Goal: Task Accomplishment & Management: Use online tool/utility

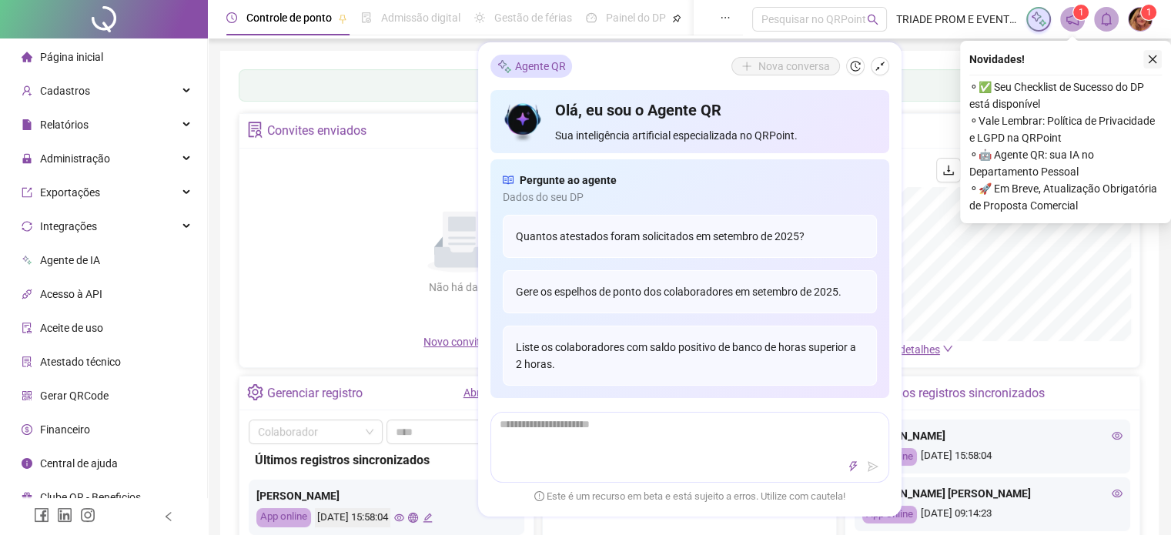
click at [1144, 55] on button "button" at bounding box center [1153, 59] width 18 height 18
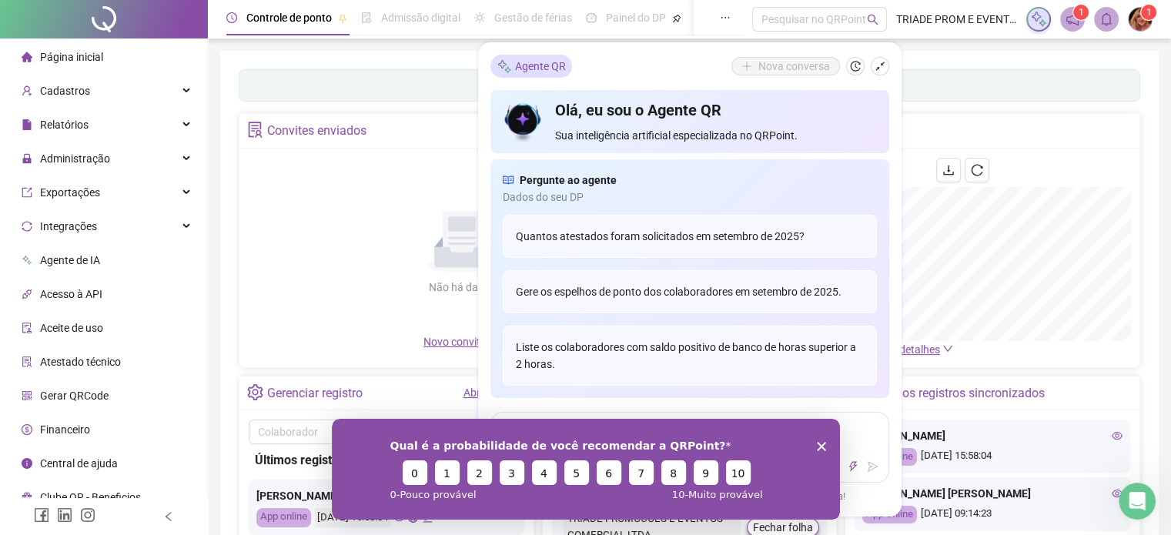
click at [968, 109] on div "Painel de controle Contabilidade Convites enviados Não há dados Não há dados No…" at bounding box center [690, 363] width 902 height 588
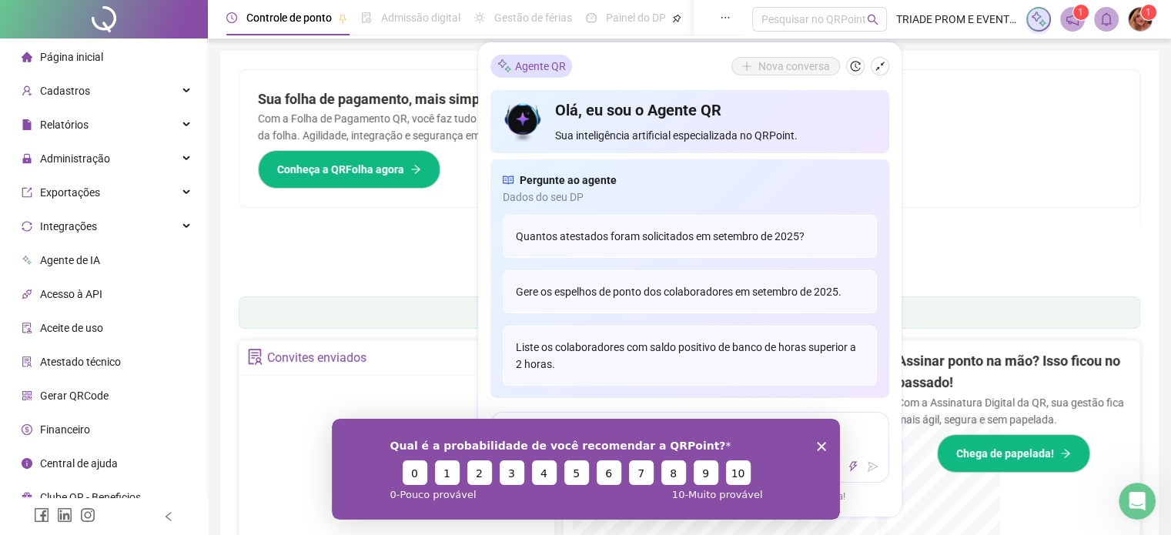
scroll to position [231, 0]
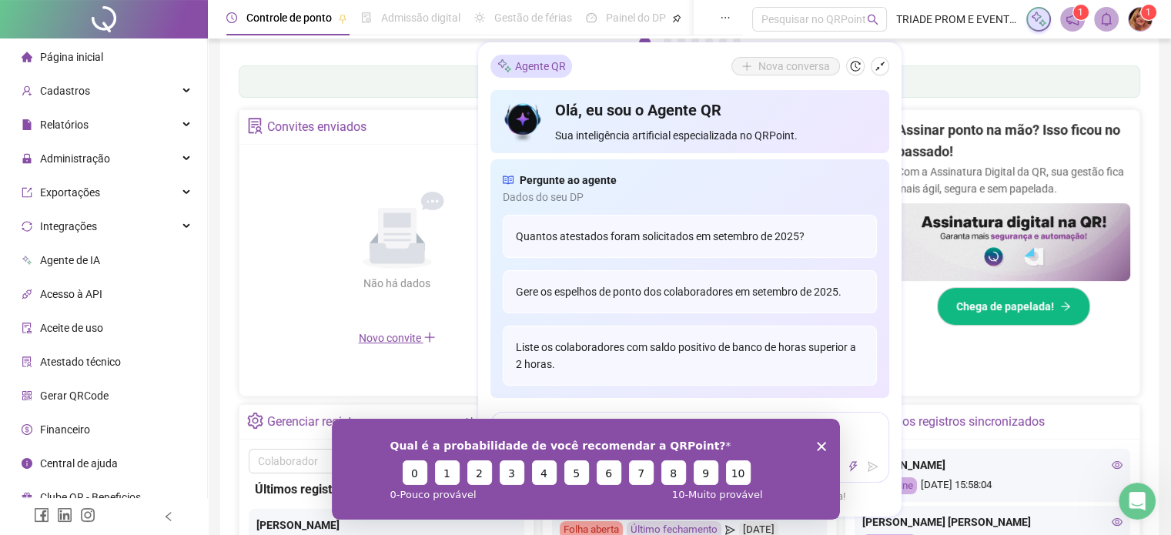
click at [827, 444] on div "Qual é a probabilidade de você recomendar a QRPoint? 0 1 2 3 4 5 6 7 8 9 10 0 -…" at bounding box center [585, 468] width 508 height 101
click at [821, 451] on div "Qual é a probabilidade de você recomendar a QRPoint? 0 1 2 3 4 5 6 7 8 9 10 0 -…" at bounding box center [585, 468] width 508 height 101
click at [821, 442] on icon "Encerrar pesquisa" at bounding box center [820, 445] width 9 height 9
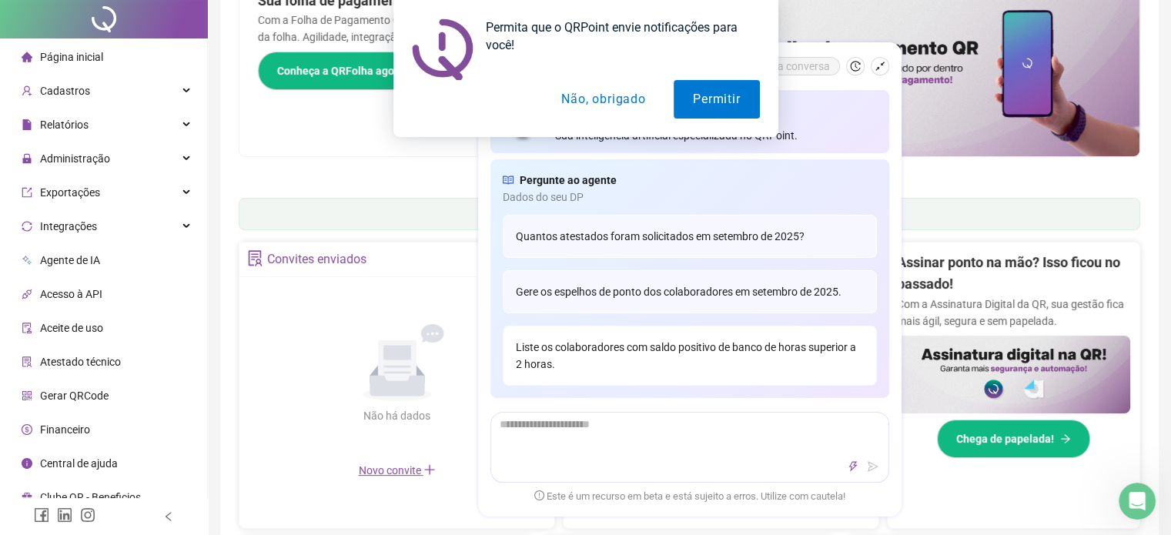
scroll to position [0, 0]
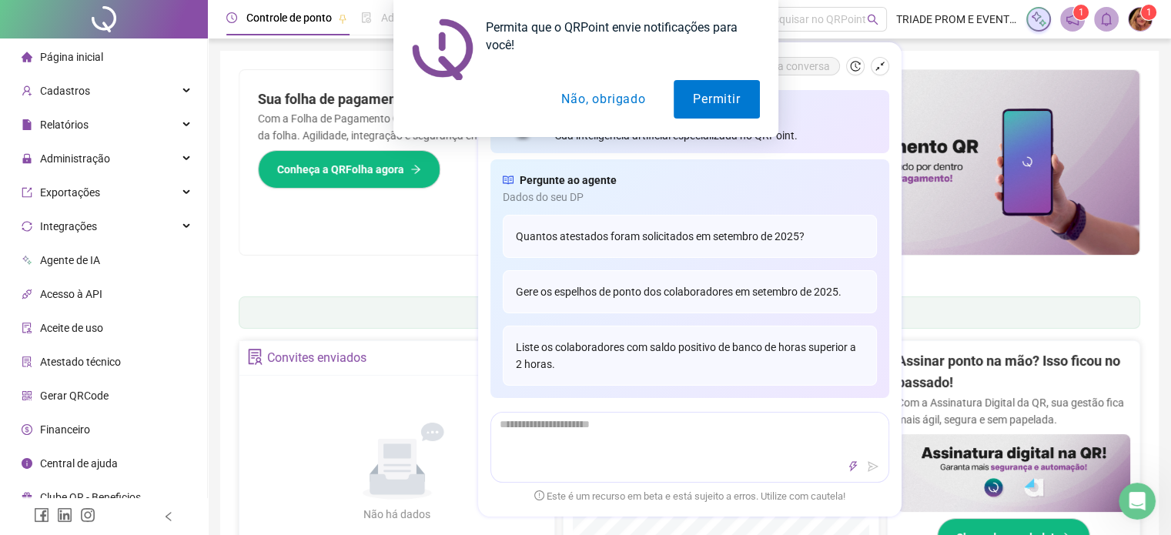
drag, startPoint x: 595, startPoint y: 87, endPoint x: 595, endPoint y: 97, distance: 10.0
click at [595, 95] on button "Não, obrigado" at bounding box center [603, 99] width 122 height 39
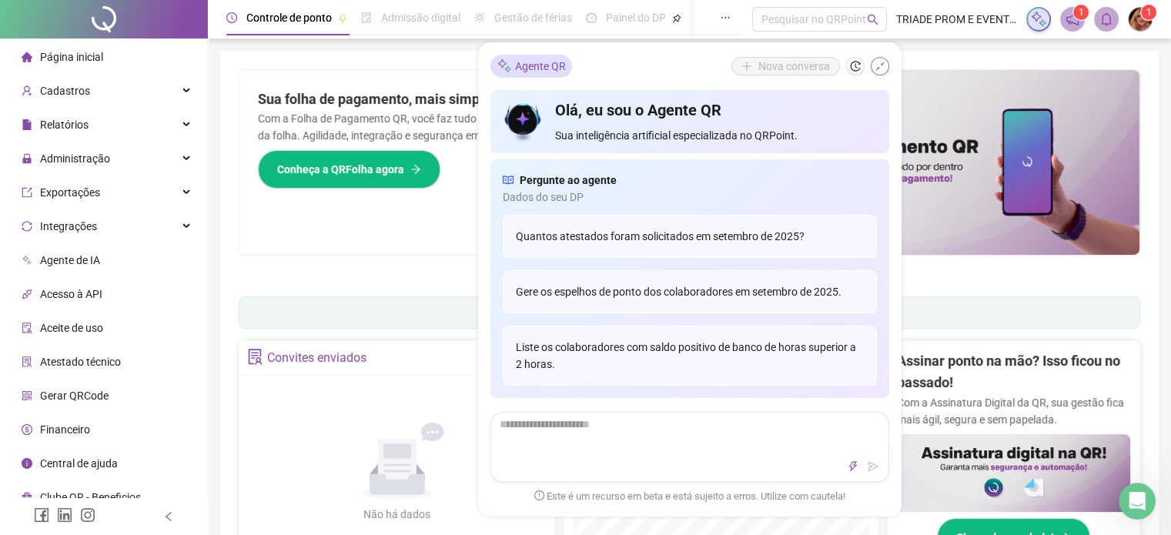
click at [878, 71] on icon "shrink" at bounding box center [880, 66] width 11 height 11
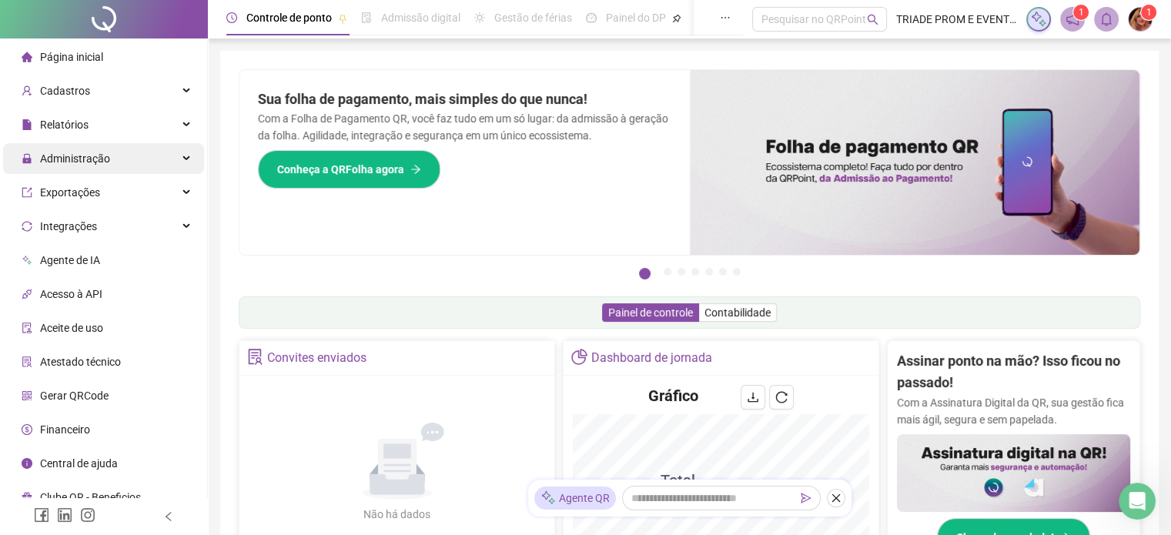
click at [166, 159] on div "Administração" at bounding box center [103, 158] width 201 height 31
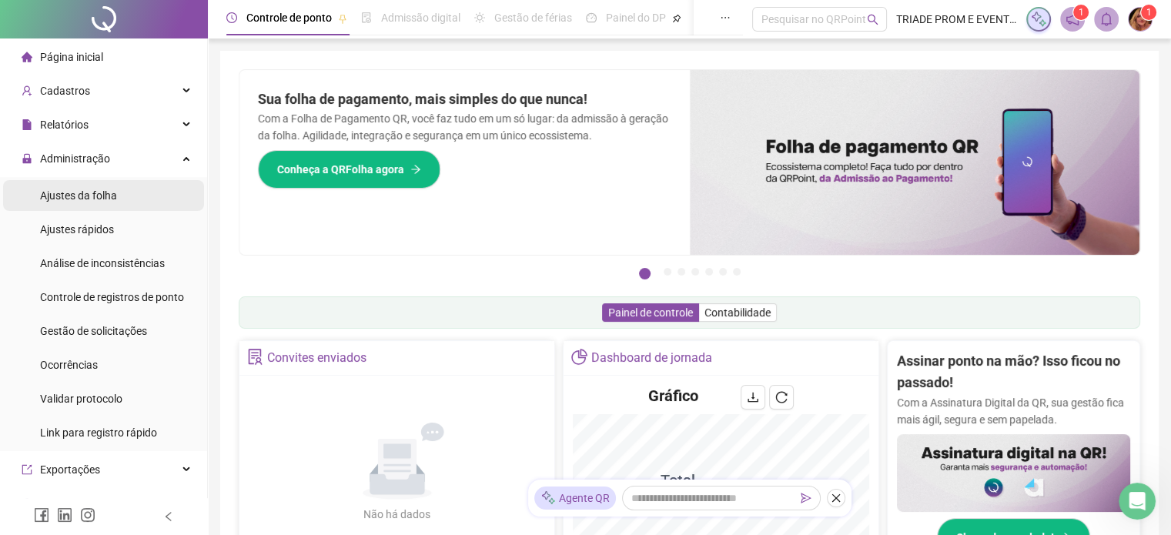
click at [94, 191] on span "Ajustes da folha" at bounding box center [78, 195] width 77 height 12
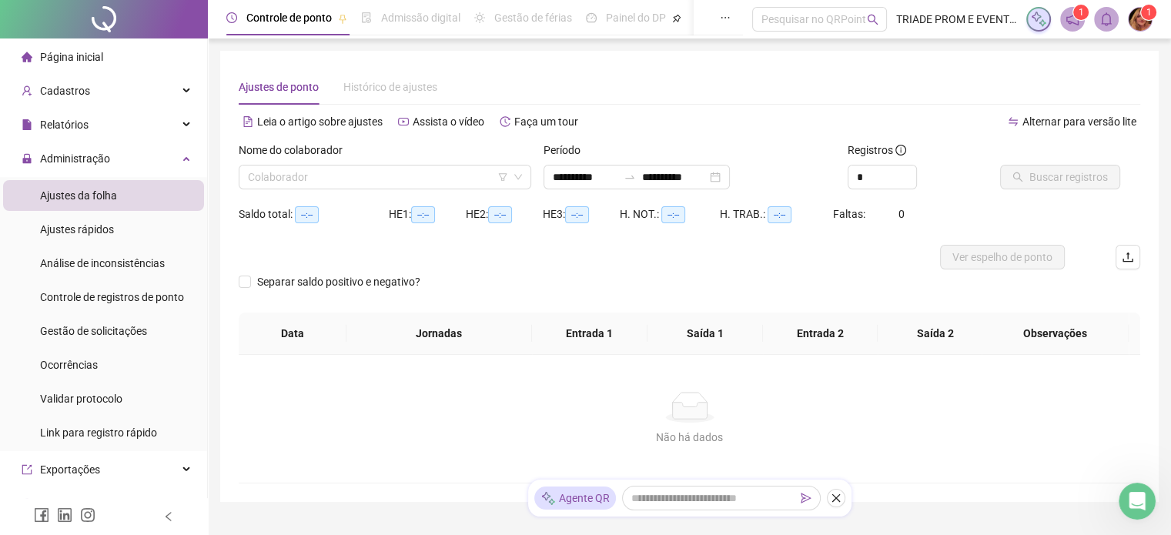
type input "**********"
click at [327, 185] on input "search" at bounding box center [378, 177] width 260 height 23
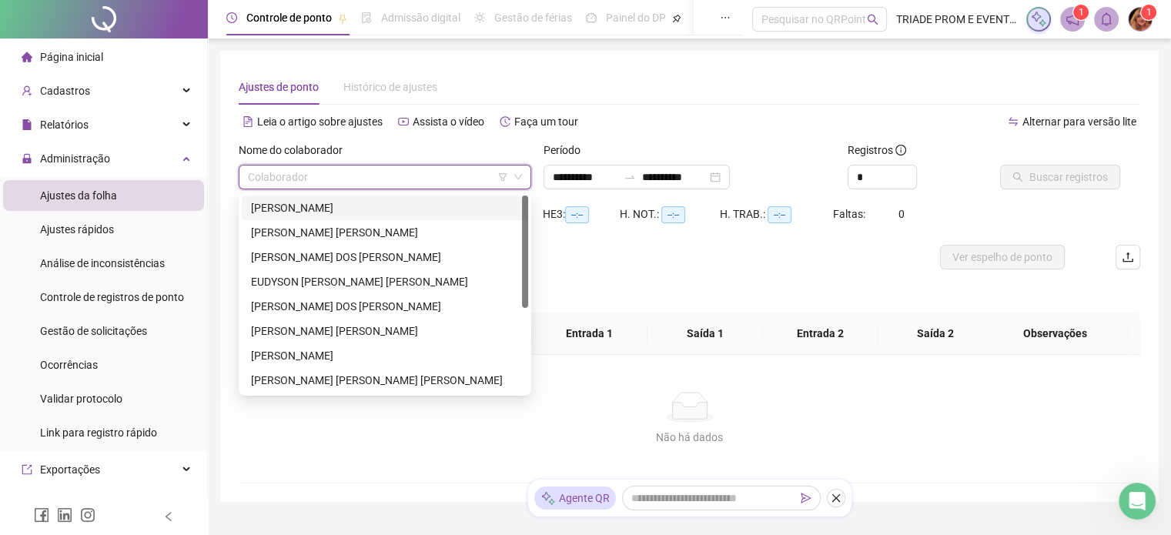
click at [330, 209] on div "EDNEI KAUÃ FARIA COSTA" at bounding box center [385, 207] width 268 height 17
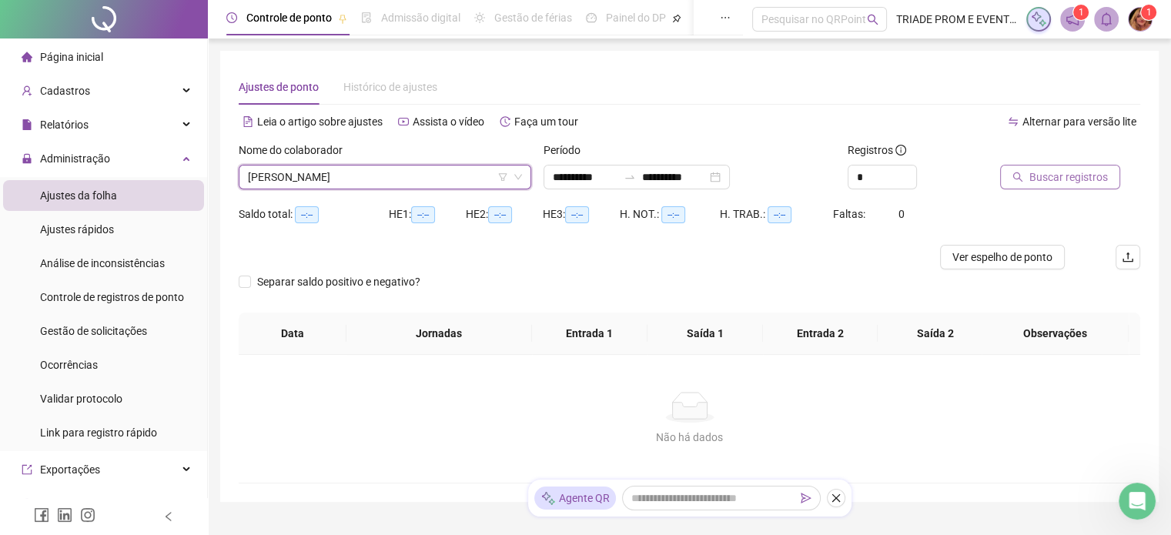
click at [1038, 180] on span "Buscar registros" at bounding box center [1069, 177] width 79 height 17
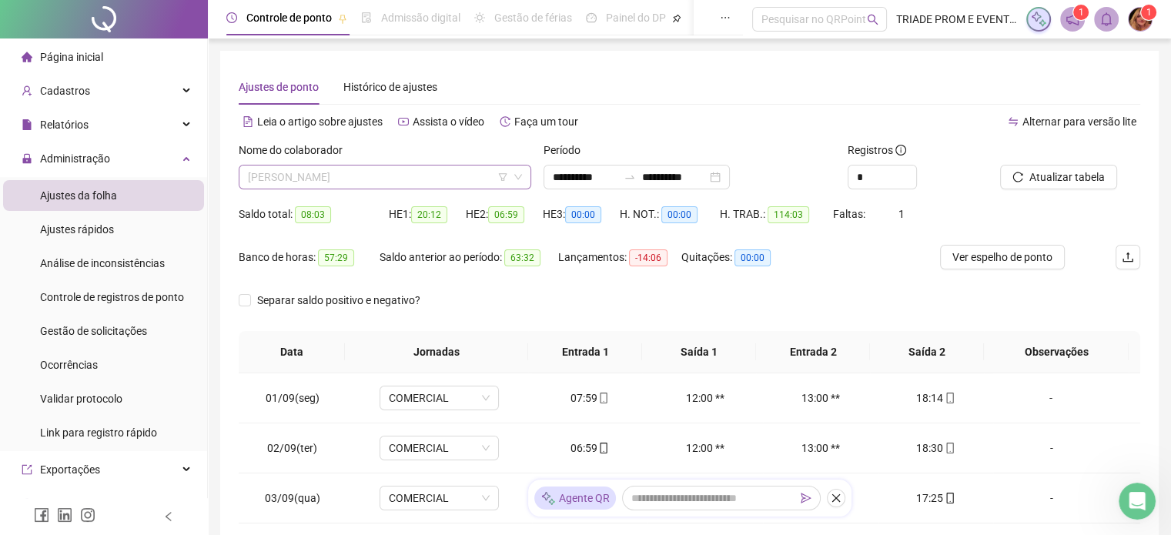
click at [462, 173] on span "EDNEI KAUÃ FARIA COSTA" at bounding box center [385, 177] width 274 height 23
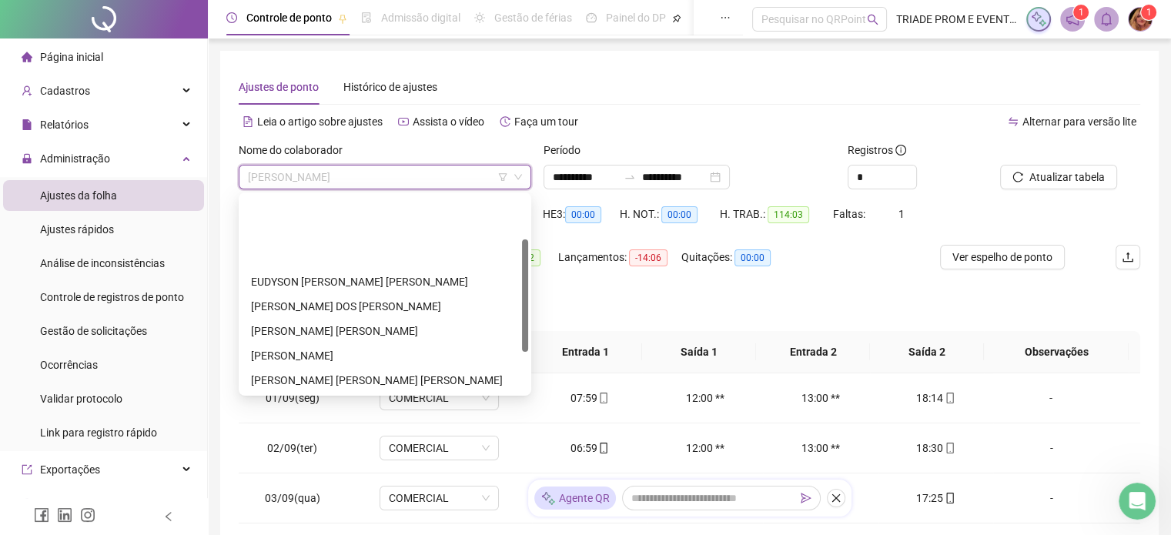
scroll to position [77, 0]
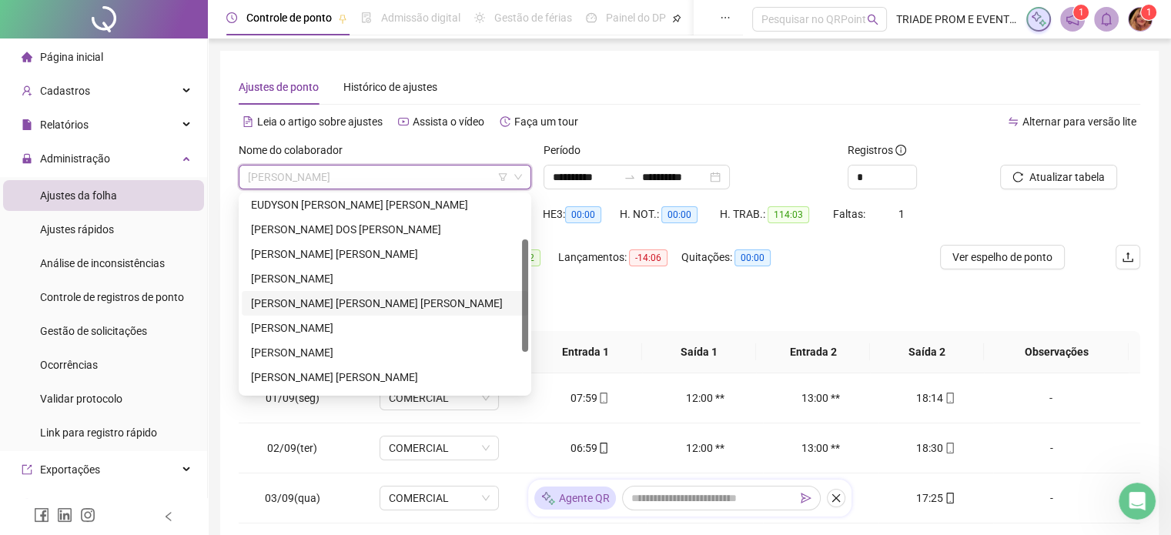
click at [330, 305] on div "LUIZ DAVID DA SILVA SOUZA" at bounding box center [385, 303] width 268 height 17
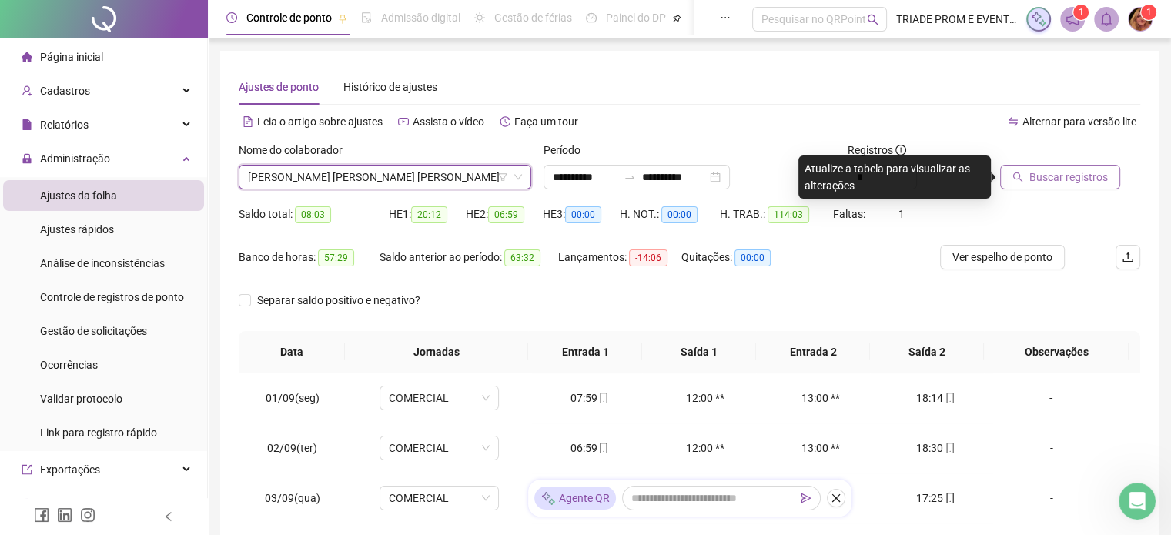
click at [1025, 172] on button "Buscar registros" at bounding box center [1060, 177] width 120 height 25
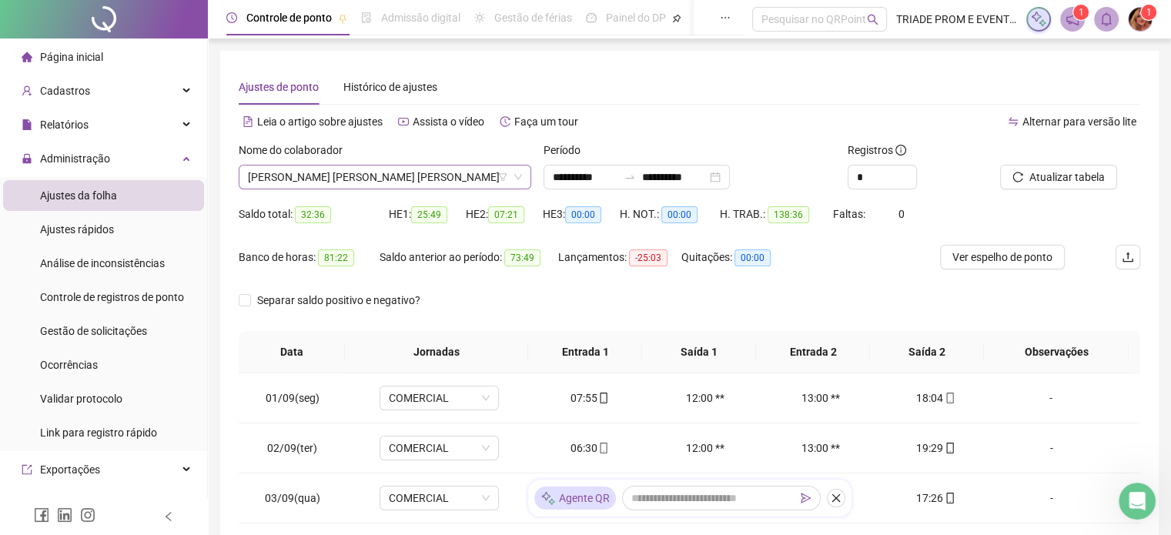
click at [441, 184] on span "LUIZ DAVID DA SILVA SOUZA" at bounding box center [385, 177] width 274 height 23
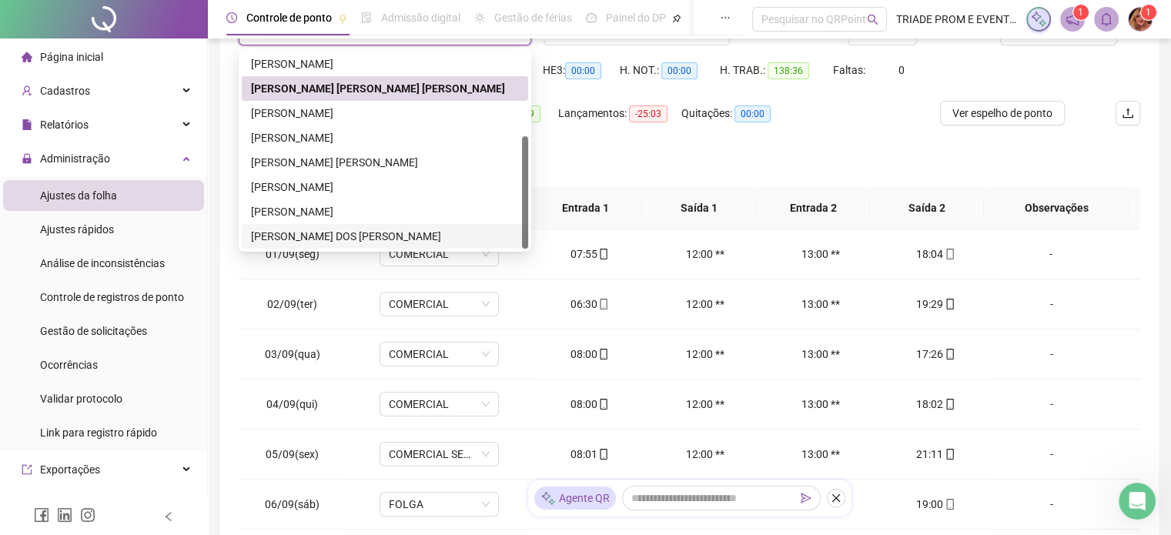
scroll to position [154, 0]
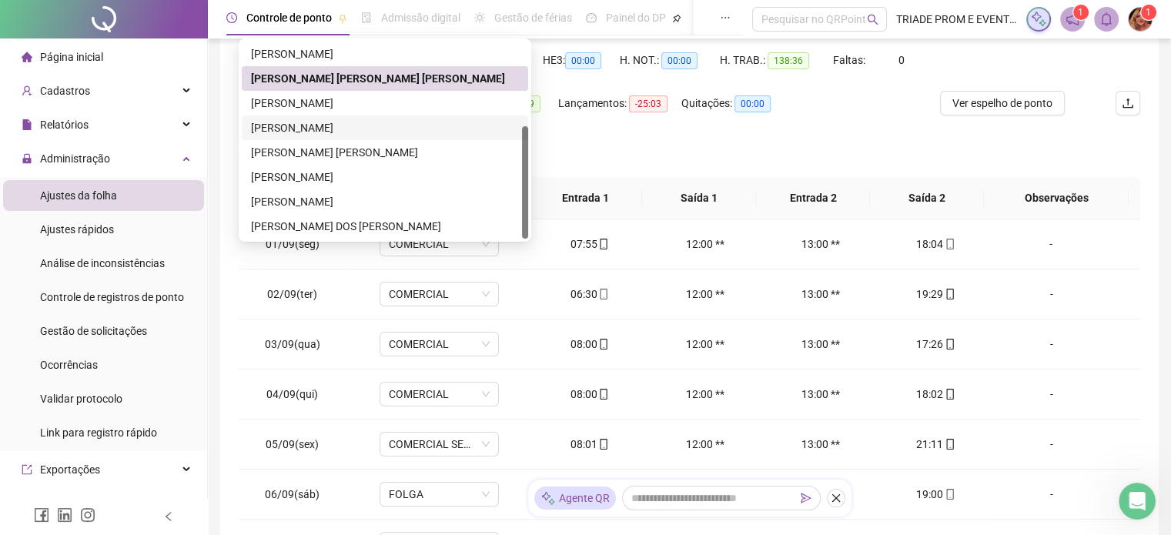
click at [300, 122] on div "MIRLEI ROBERTO SILVA" at bounding box center [385, 127] width 268 height 17
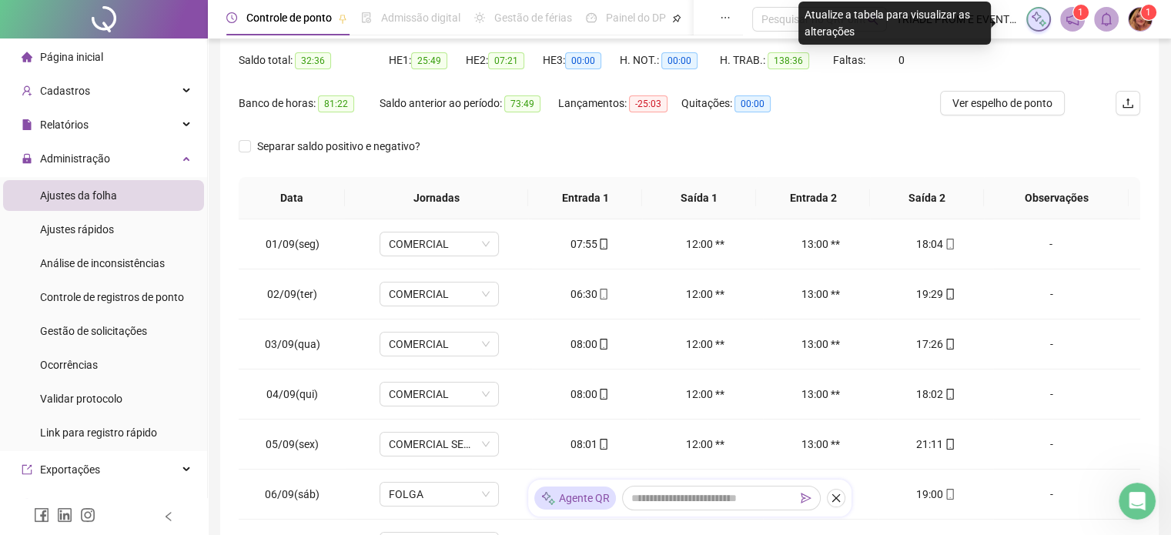
scroll to position [0, 0]
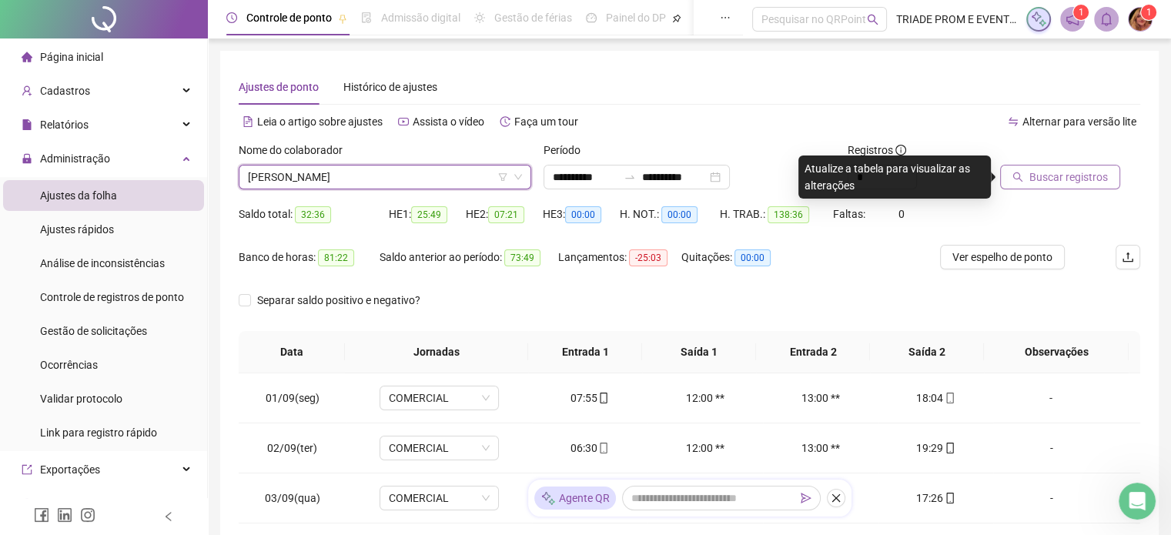
click at [1020, 179] on icon "search" at bounding box center [1018, 178] width 10 height 10
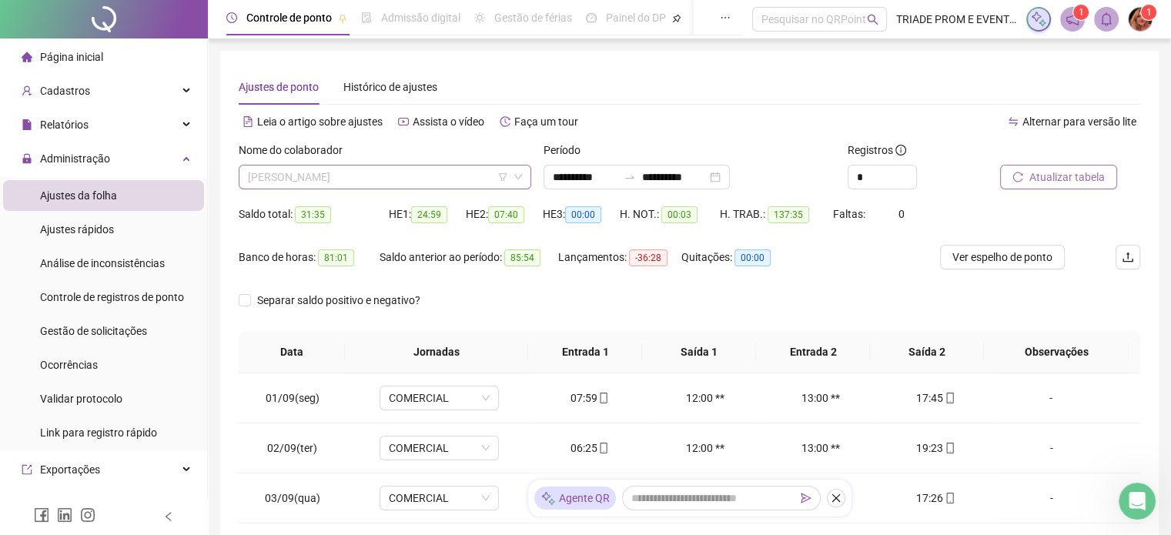
click at [389, 169] on span "MIRLEI ROBERTO SILVA" at bounding box center [385, 177] width 274 height 23
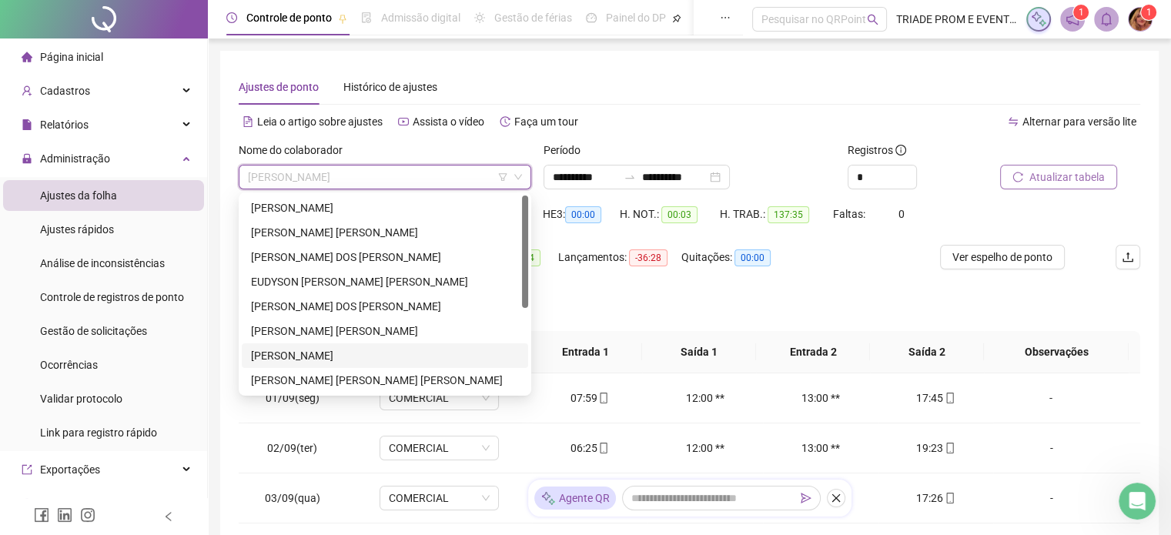
click at [320, 348] on div "LUCAS AYRES DA SILVA" at bounding box center [385, 355] width 268 height 17
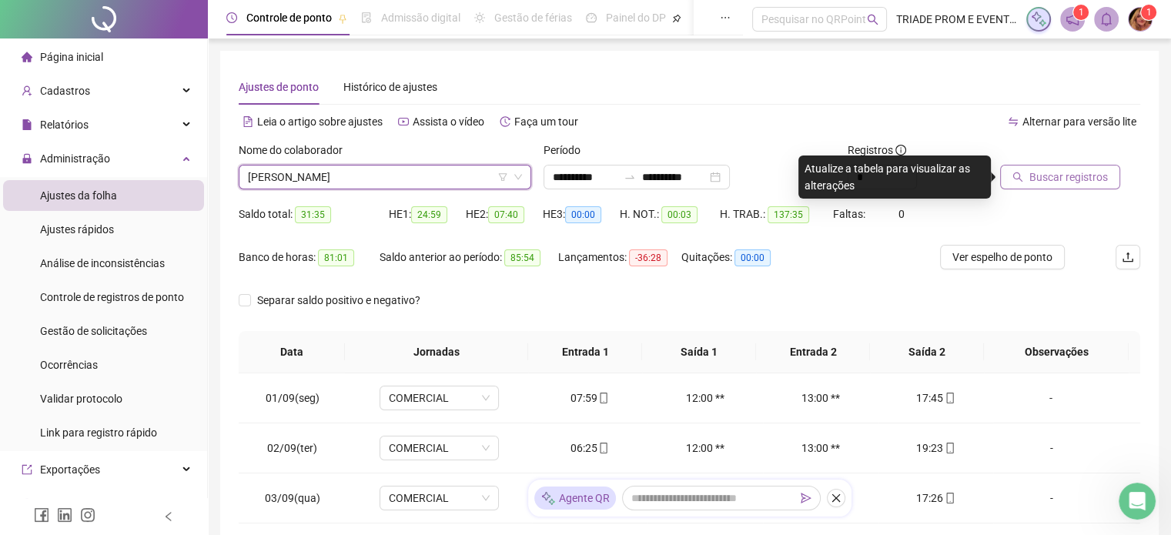
click at [1050, 182] on span "Buscar registros" at bounding box center [1069, 177] width 79 height 17
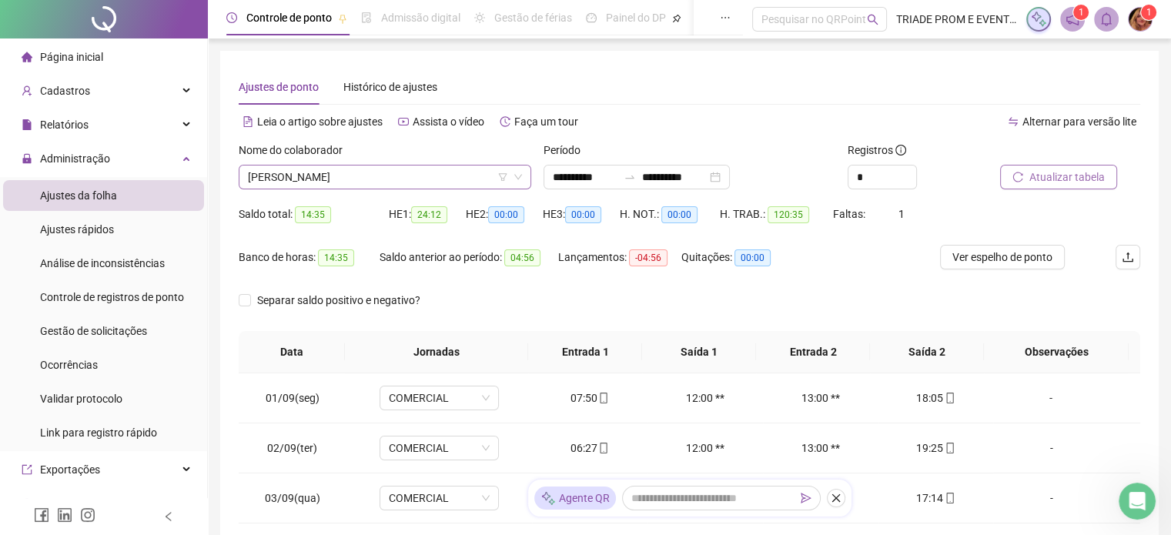
click at [394, 178] on span "LUCAS AYRES DA SILVA" at bounding box center [385, 177] width 274 height 23
click at [496, 124] on div "Faça um tour" at bounding box center [539, 121] width 86 height 25
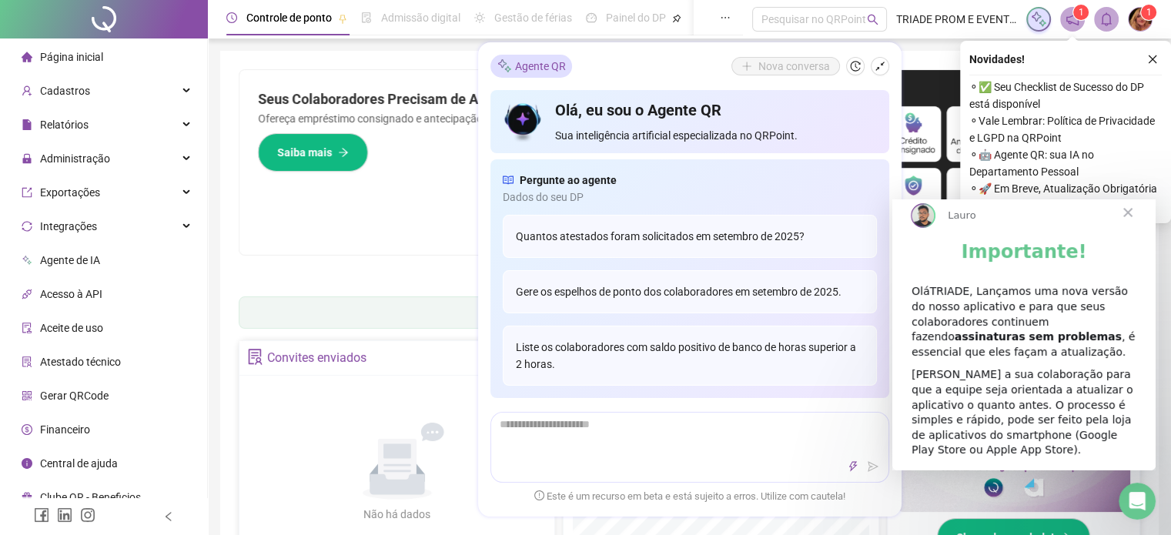
click at [1136, 227] on span "Fechar" at bounding box center [1128, 212] width 55 height 55
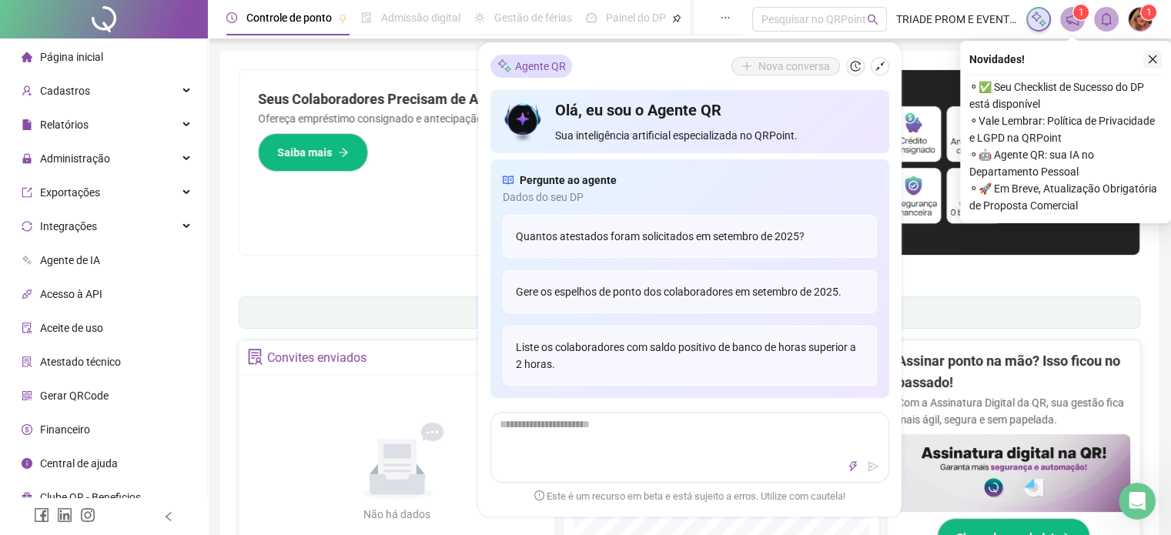
click at [1149, 52] on button "button" at bounding box center [1153, 59] width 18 height 18
